Goal: Task Accomplishment & Management: Use online tool/utility

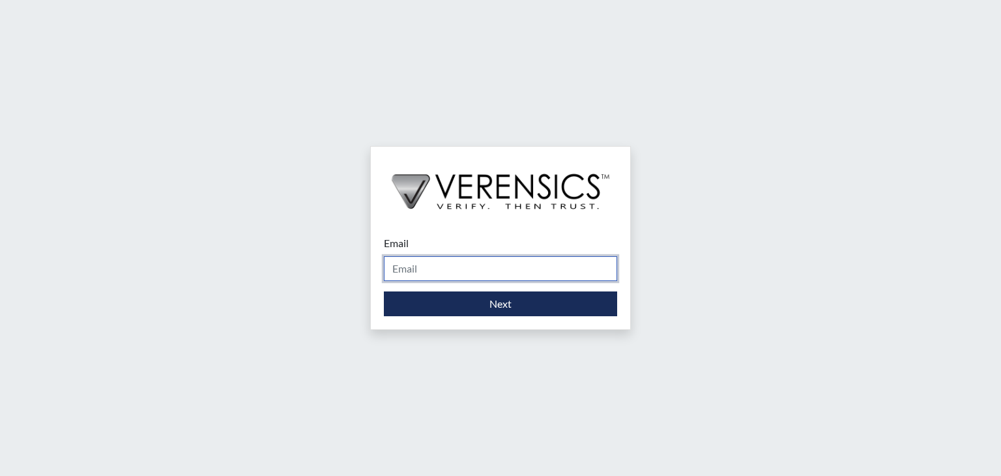
click at [420, 270] on input "Email" at bounding box center [500, 268] width 233 height 25
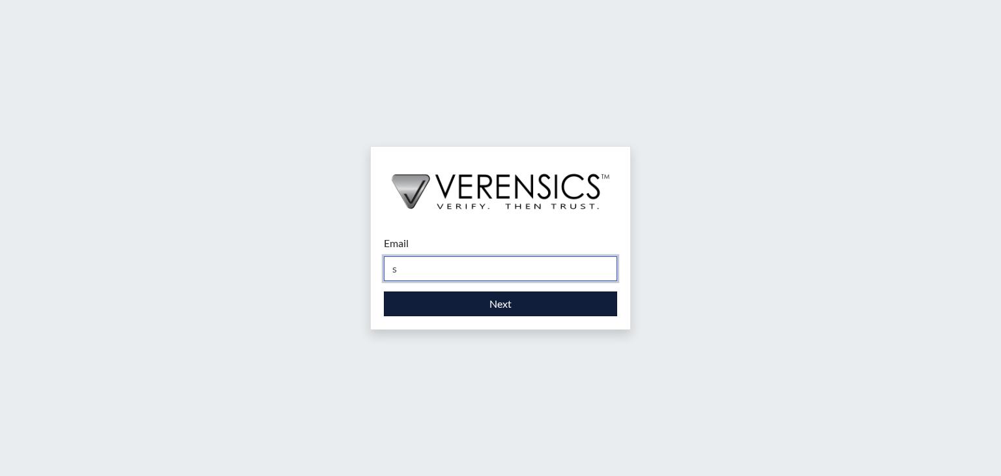
type input "[PERSON_NAME][EMAIL_ADDRESS][DOMAIN_NAME]"
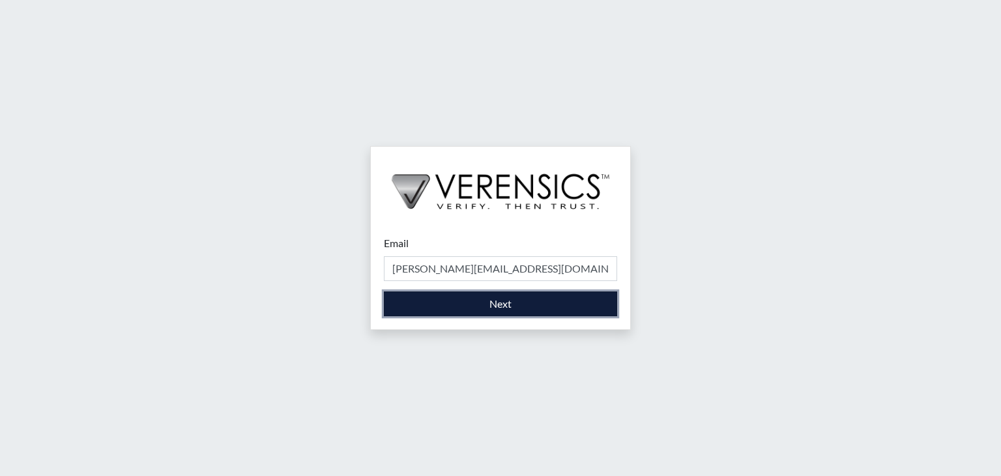
click at [491, 301] on button "Next" at bounding box center [500, 303] width 233 height 25
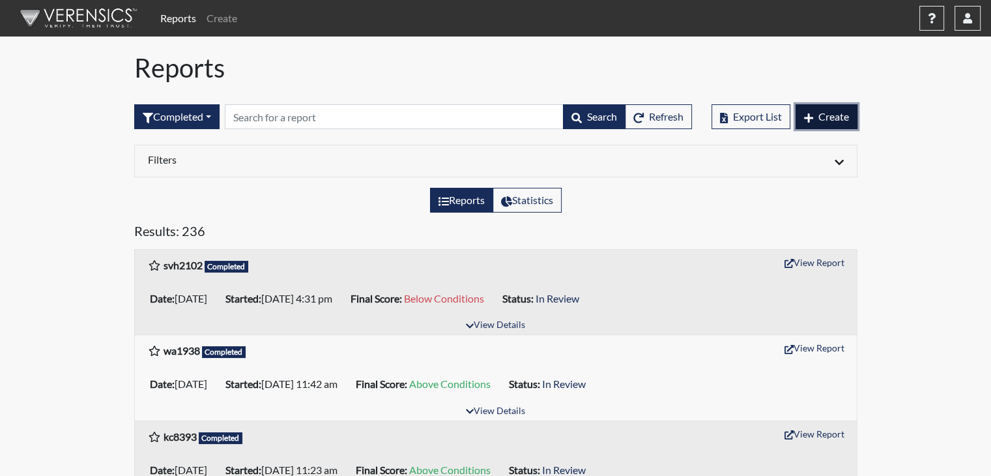
click at [829, 123] on button "Create" at bounding box center [827, 116] width 62 height 25
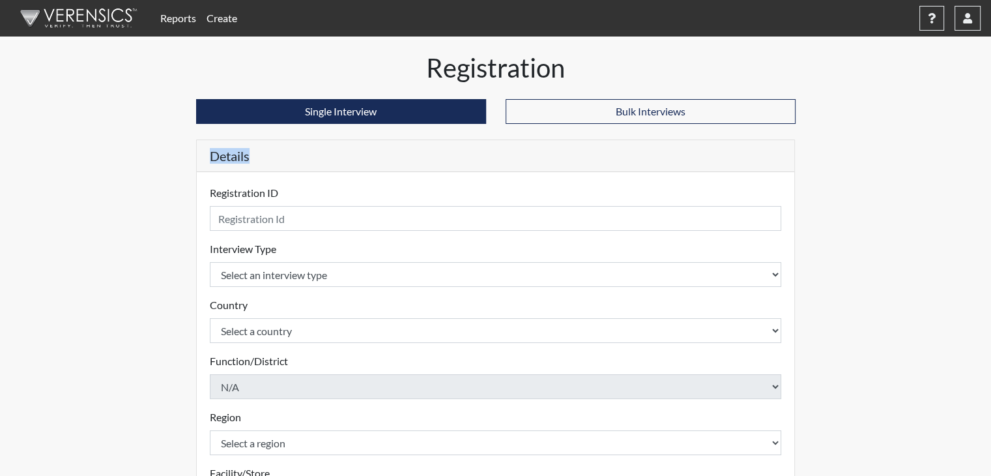
drag, startPoint x: 829, startPoint y: 123, endPoint x: 568, endPoint y: 137, distance: 261.0
click at [568, 137] on div "Registration Single Interview Bulk Interviews Details Registration ID Please pr…" at bounding box center [495, 392] width 743 height 681
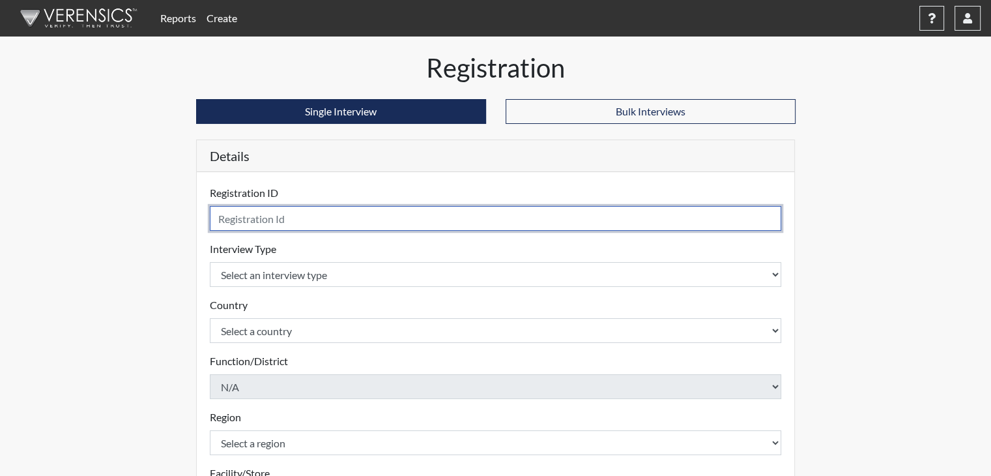
click at [458, 210] on input "text" at bounding box center [496, 218] width 572 height 25
type input "rlh0367"
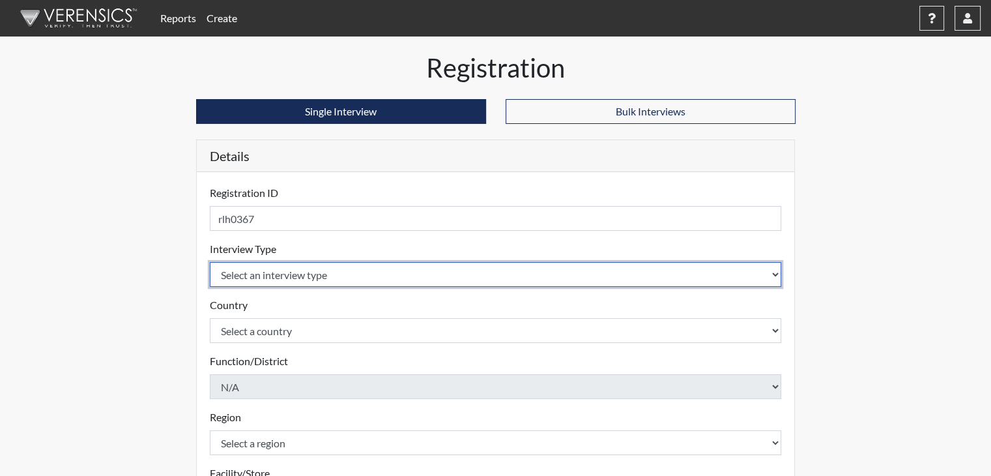
click at [427, 270] on select "Select an interview type Corrections Pre-Employment" at bounding box center [496, 274] width 572 height 25
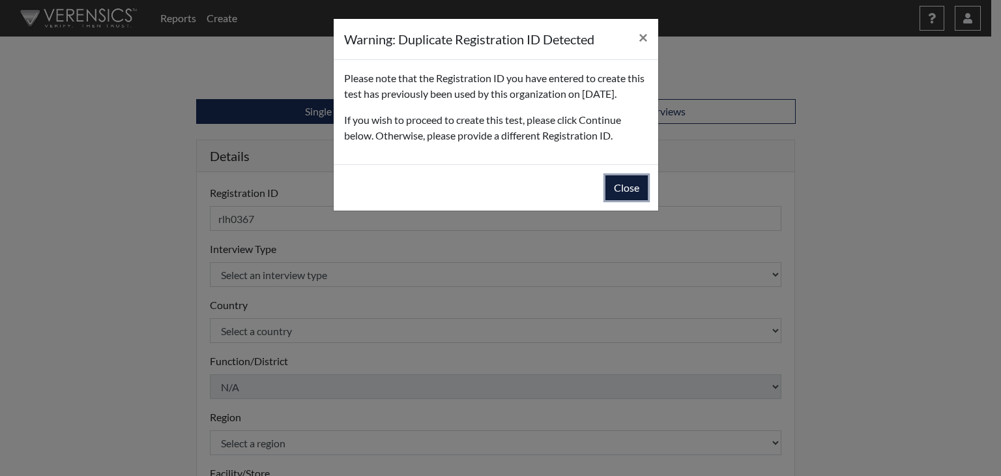
click at [635, 200] on button "Close" at bounding box center [626, 187] width 42 height 25
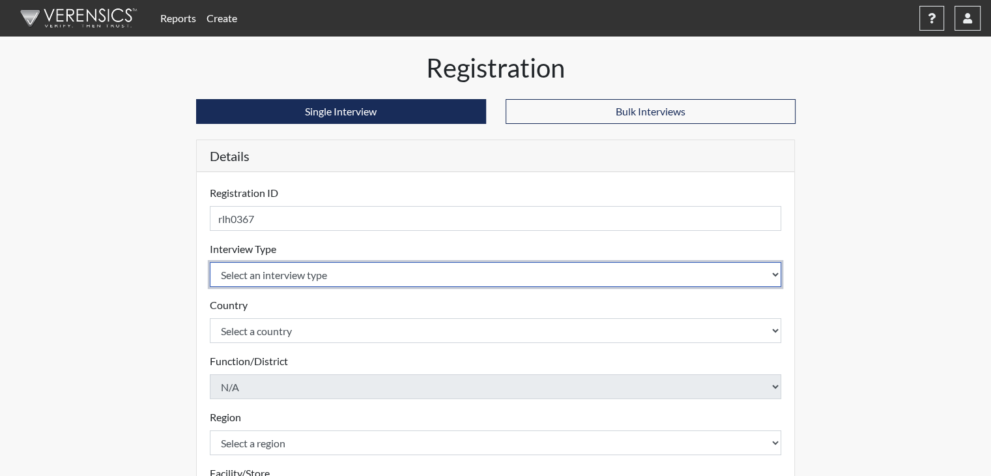
click at [474, 272] on select "Select an interview type Corrections Pre-Employment" at bounding box center [496, 274] width 572 height 25
select select "ff733e93-e1bf-11ea-9c9f-0eff0cf7eb8f"
click at [210, 262] on select "Select an interview type Corrections Pre-Employment" at bounding box center [496, 274] width 572 height 25
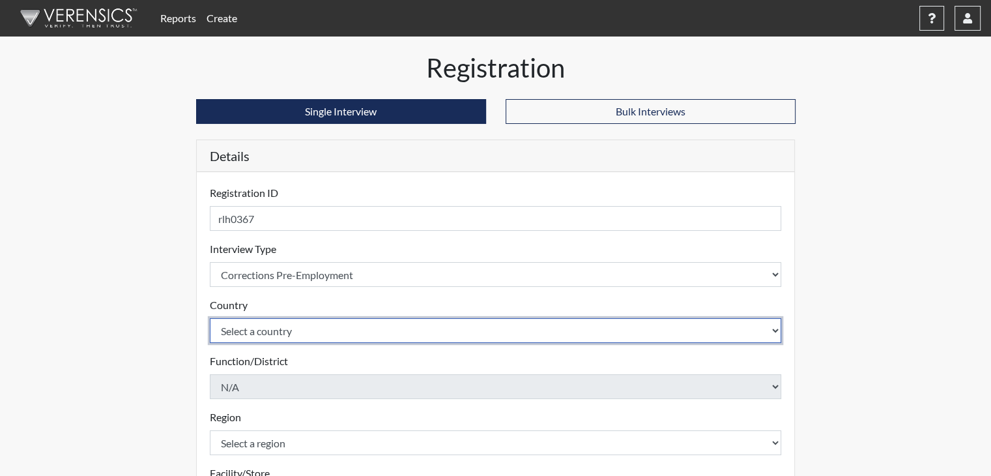
click at [440, 326] on select "Select a country [GEOGRAPHIC_DATA] [GEOGRAPHIC_DATA]" at bounding box center [496, 330] width 572 height 25
select select "united-states-of-[GEOGRAPHIC_DATA]"
click at [210, 318] on select "Select a country [GEOGRAPHIC_DATA] [GEOGRAPHIC_DATA]" at bounding box center [496, 330] width 572 height 25
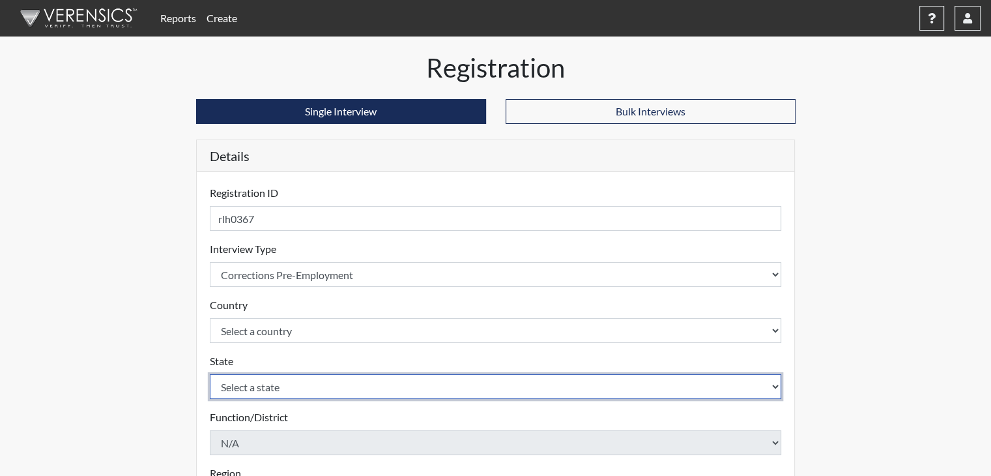
click at [431, 384] on select "Select a state [US_STATE] [US_STATE] [US_STATE] [US_STATE] [US_STATE] [US_STATE…" at bounding box center [496, 386] width 572 height 25
select select "GA"
click at [210, 374] on select "Select a state [US_STATE] [US_STATE] [US_STATE] [US_STATE] [US_STATE] [US_STATE…" at bounding box center [496, 386] width 572 height 25
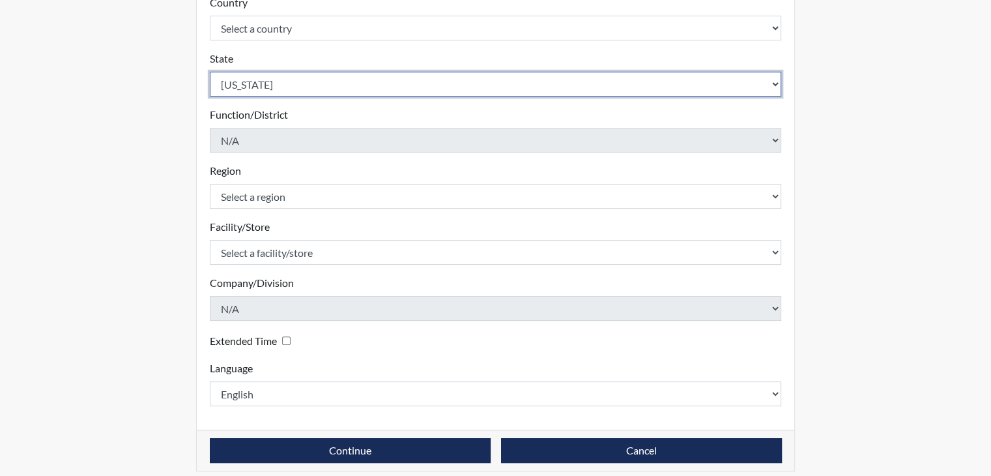
scroll to position [304, 0]
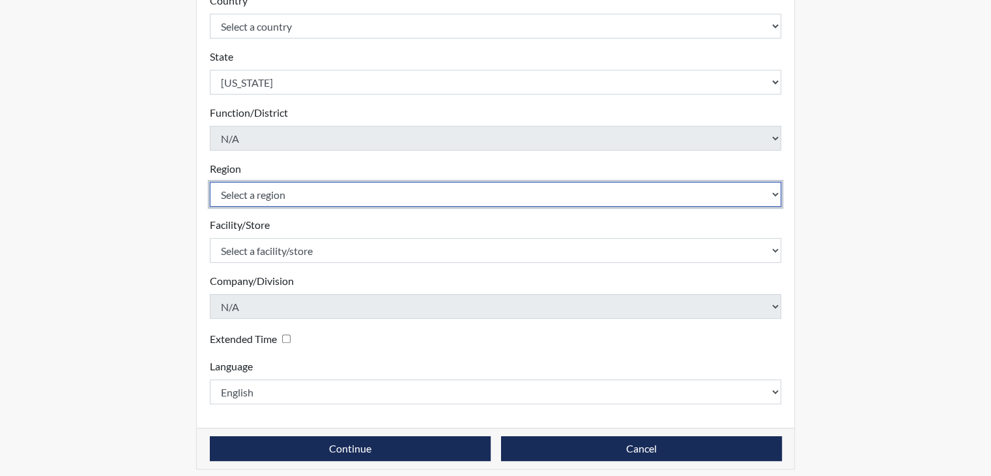
click at [295, 195] on select "Select a region [GEOGRAPHIC_DATA]" at bounding box center [496, 194] width 572 height 25
select select "743fb50d-a618-40f0-9631-f2ad6878b8a9"
click at [210, 182] on select "Select a region [GEOGRAPHIC_DATA]" at bounding box center [496, 194] width 572 height 25
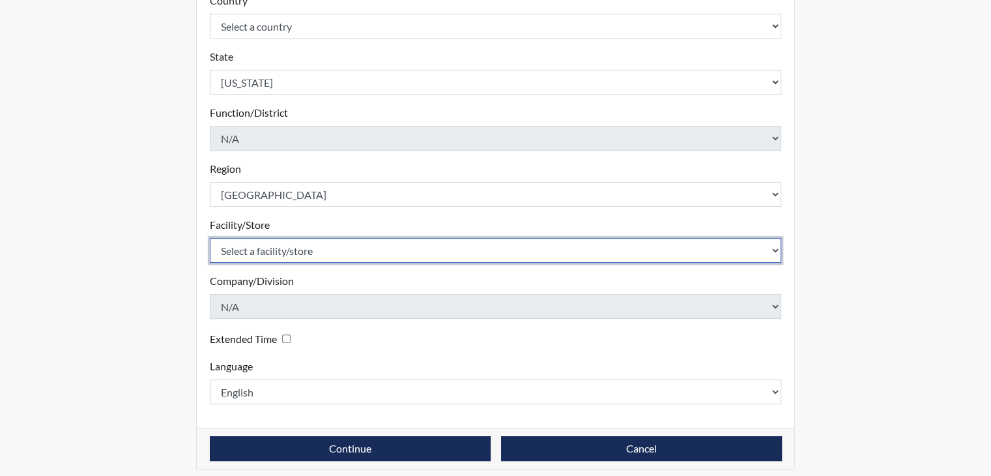
click at [308, 247] on select "Select a facility/store [PERSON_NAME]" at bounding box center [496, 250] width 572 height 25
select select "8e910059-186f-4f58-84aa-e2c3cd0b85af"
click at [210, 238] on select "Select a facility/store [PERSON_NAME]" at bounding box center [496, 250] width 572 height 25
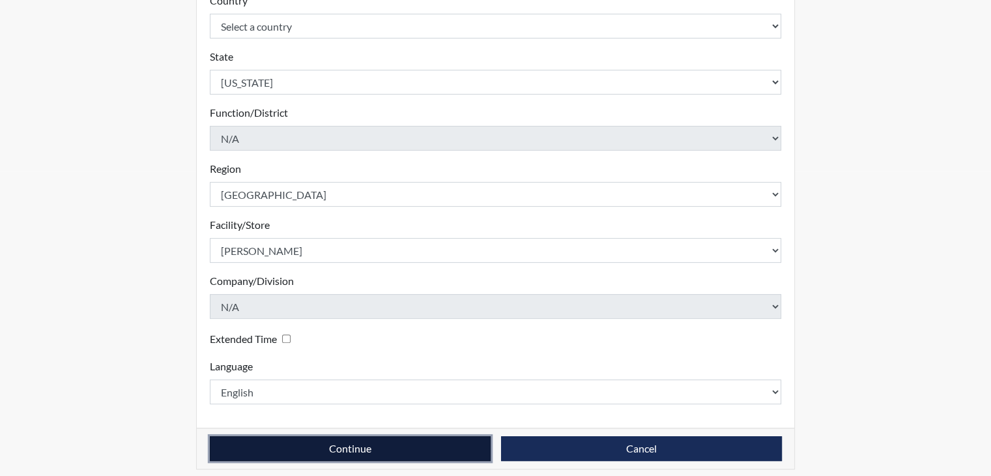
click at [342, 447] on button "Continue" at bounding box center [350, 448] width 281 height 25
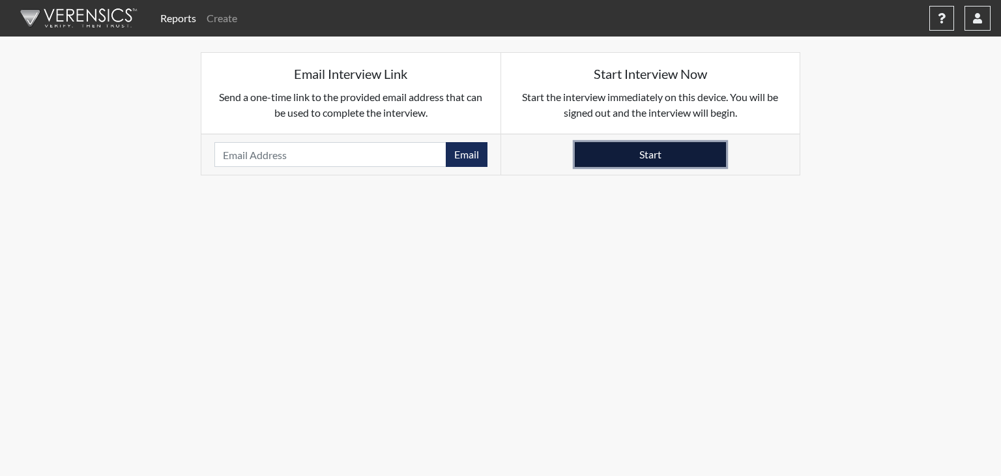
click at [690, 160] on button "Start" at bounding box center [650, 154] width 151 height 25
